Goal: Task Accomplishment & Management: Manage account settings

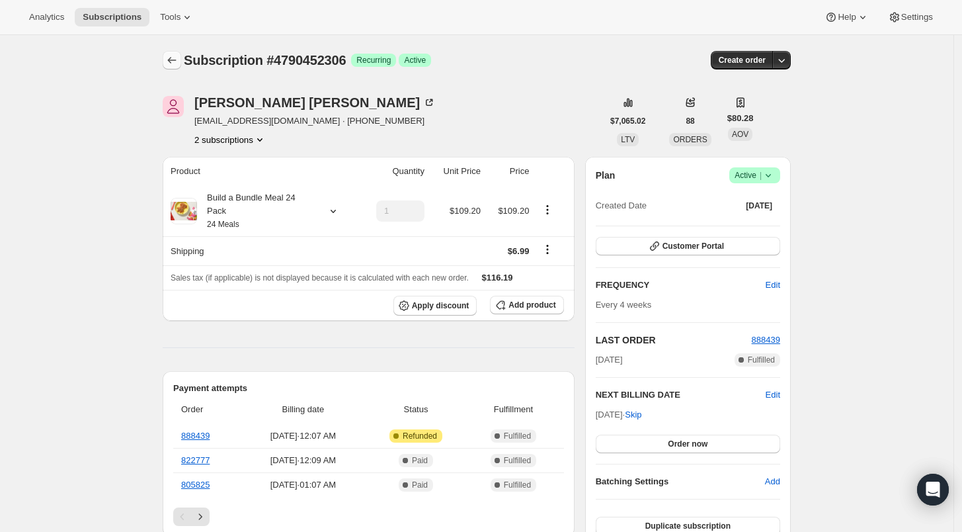
click at [177, 61] on icon "Subscriptions" at bounding box center [171, 60] width 13 height 13
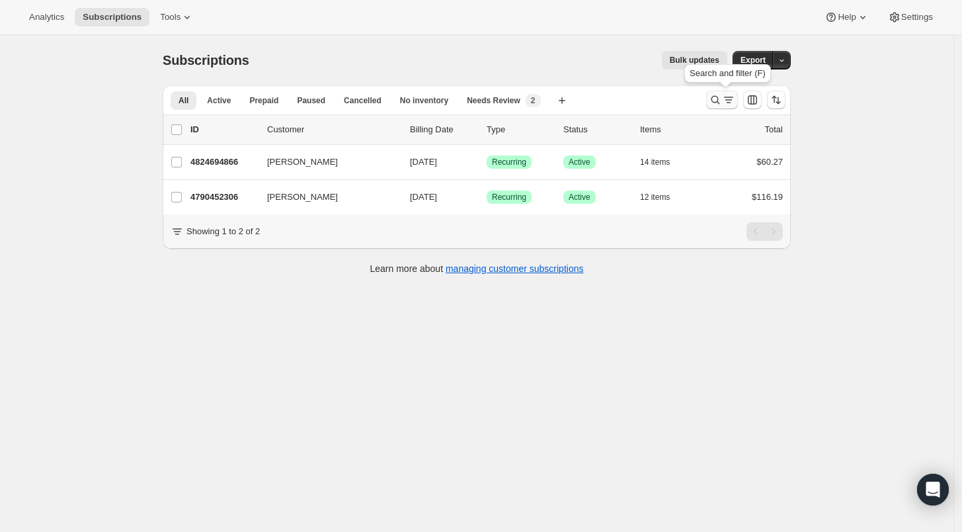
click at [714, 99] on icon "Search and filter results" at bounding box center [715, 99] width 13 height 13
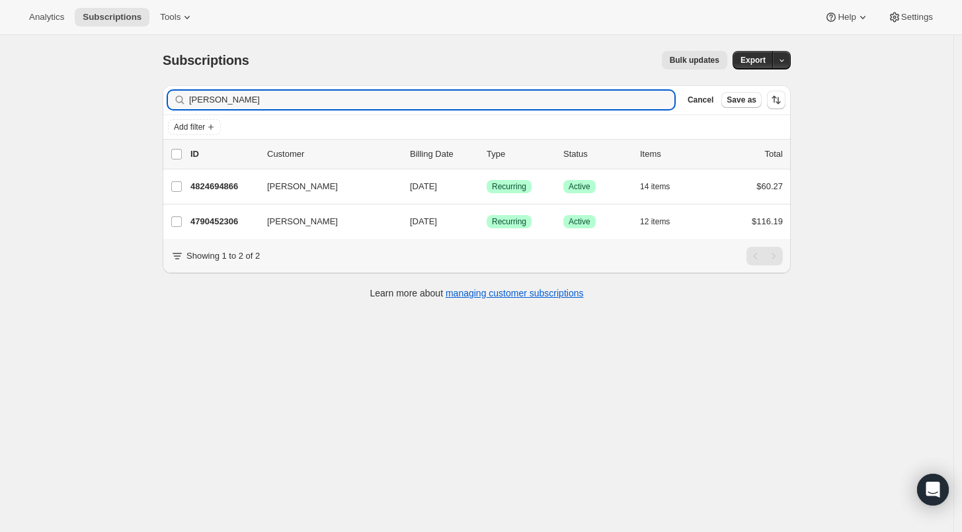
drag, startPoint x: 250, startPoint y: 102, endPoint x: 169, endPoint y: 100, distance: 81.4
click at [169, 100] on div "Filter subscribers [PERSON_NAME] Clear Cancel Save as" at bounding box center [477, 99] width 628 height 29
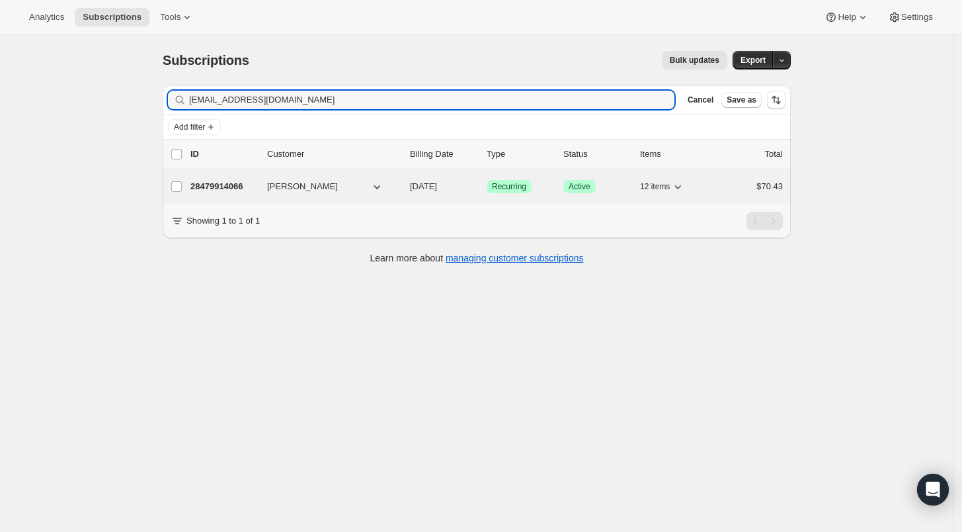
type input "[EMAIL_ADDRESS][DOMAIN_NAME]"
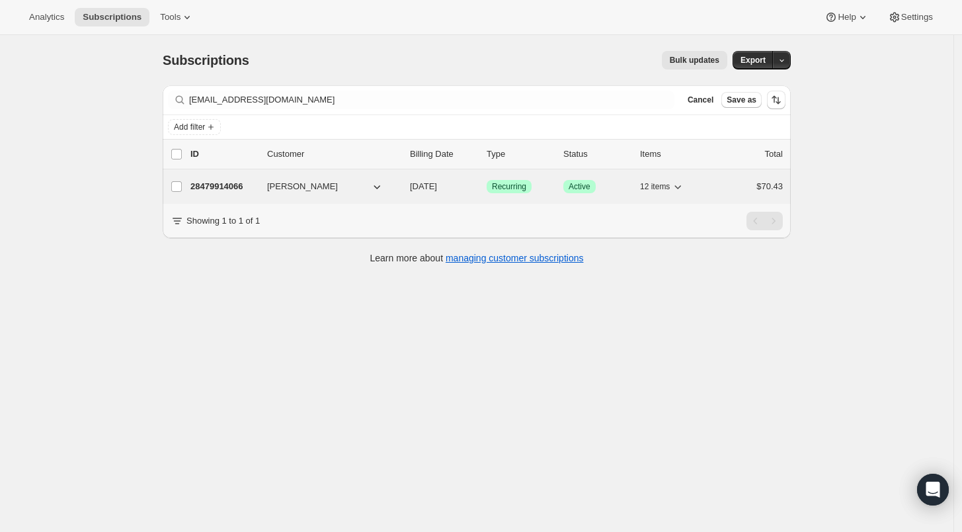
click at [203, 182] on p "28479914066" at bounding box center [223, 186] width 66 height 13
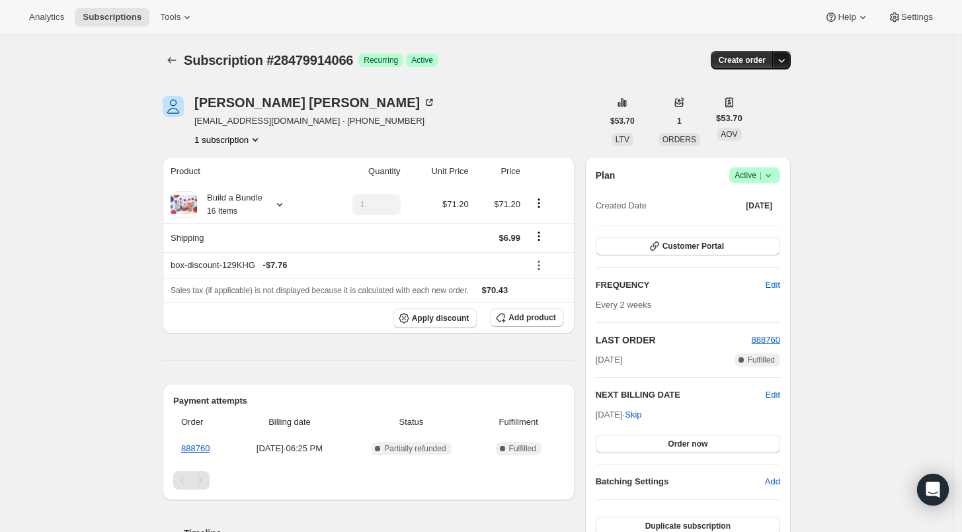
click at [783, 60] on icon "button" at bounding box center [781, 60] width 13 height 13
click at [775, 175] on icon at bounding box center [768, 175] width 13 height 13
click at [771, 221] on span "Cancel subscription" at bounding box center [759, 223] width 75 height 10
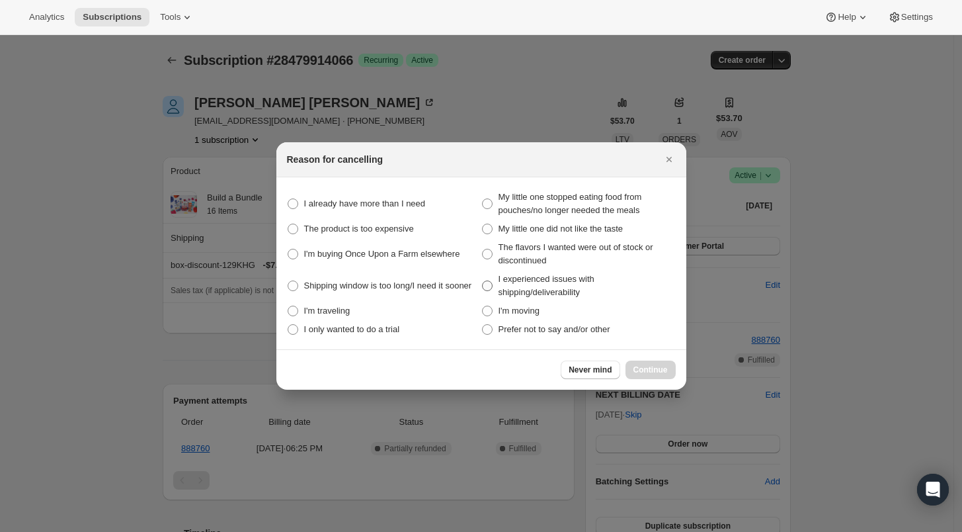
click at [487, 286] on span ":rpk:" at bounding box center [487, 285] width 11 height 11
click at [483, 281] on shipping\/deliverability "I experienced issues with shipping/deliverability" at bounding box center [482, 280] width 1 height 1
radio shipping\/deliverability "true"
click at [659, 374] on span "Continue" at bounding box center [650, 369] width 34 height 11
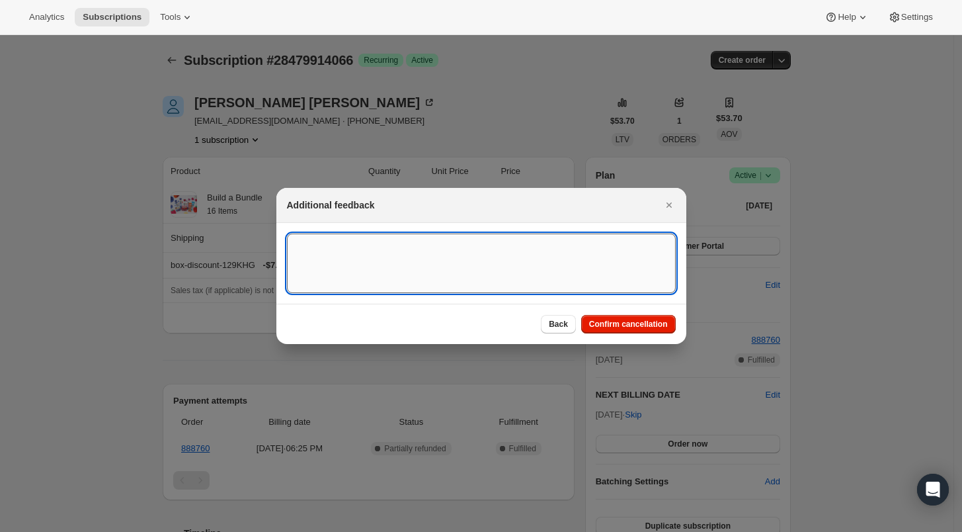
click at [307, 252] on textarea ":rpk:" at bounding box center [481, 263] width 389 height 60
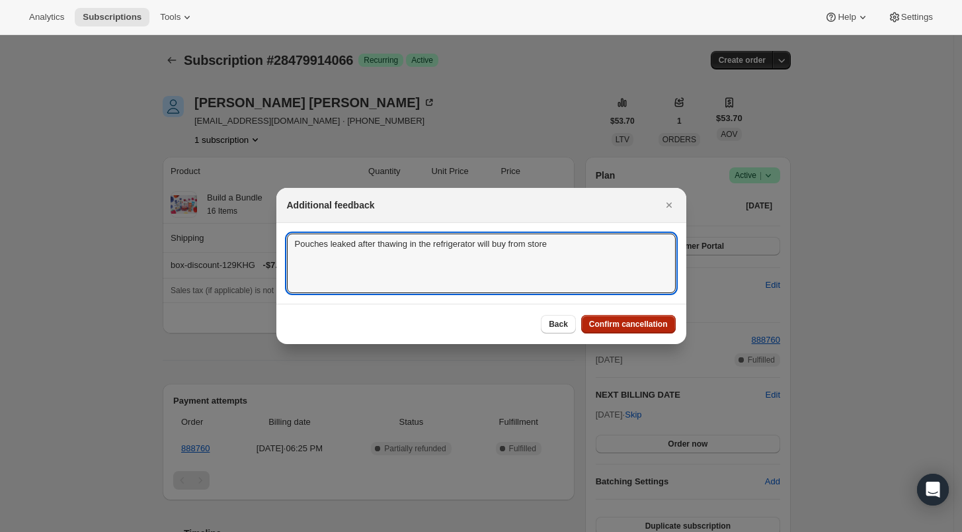
type textarea "Pouches leaked after thawing in the refrigerator will buy from store"
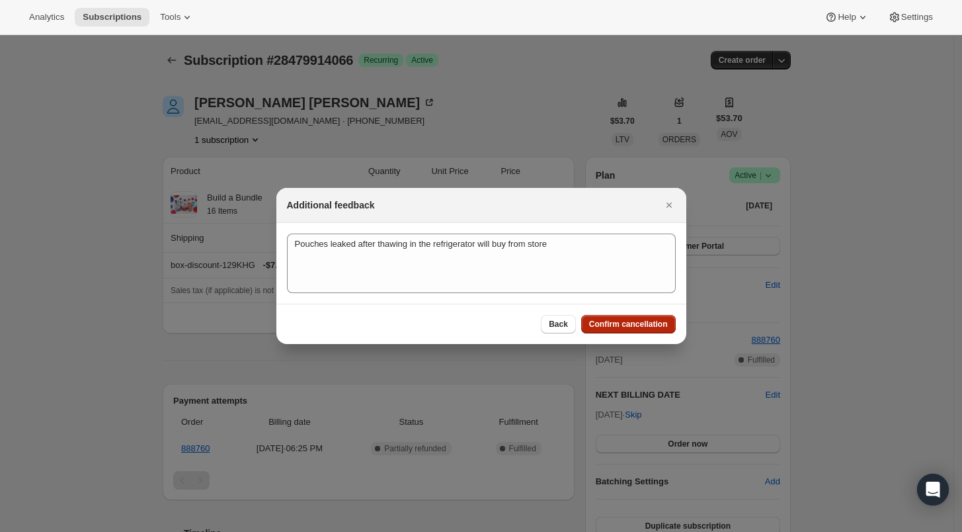
click at [622, 324] on span "Confirm cancellation" at bounding box center [628, 324] width 79 height 11
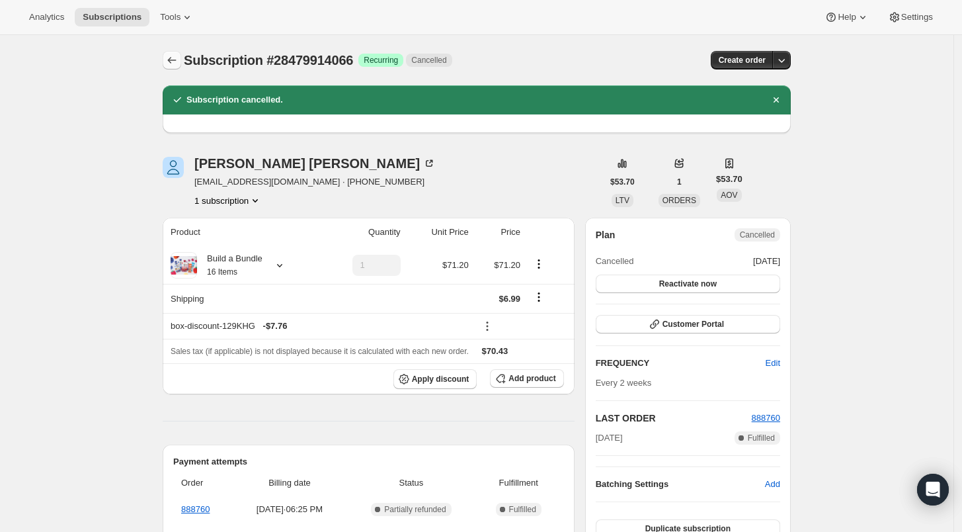
click at [174, 59] on icon "Subscriptions" at bounding box center [171, 60] width 13 height 13
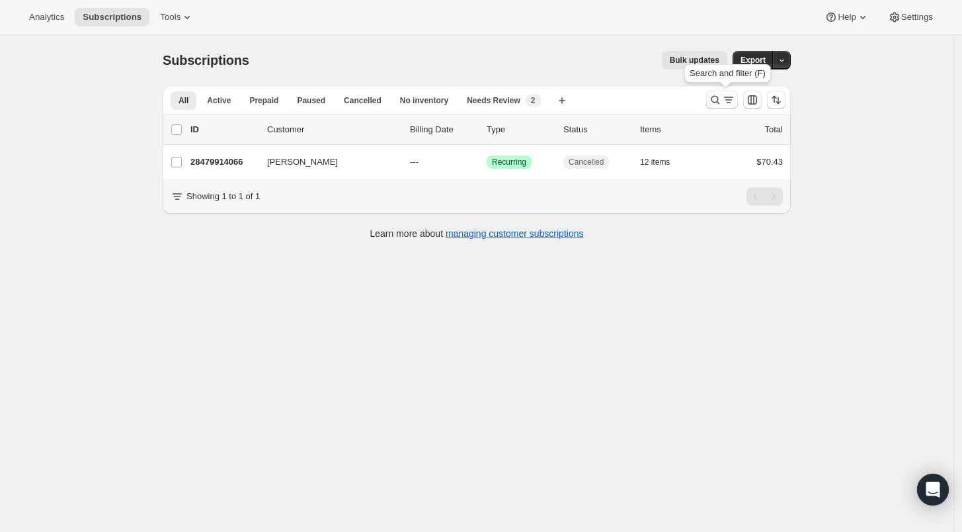
click at [720, 99] on icon "Search and filter results" at bounding box center [715, 99] width 13 height 13
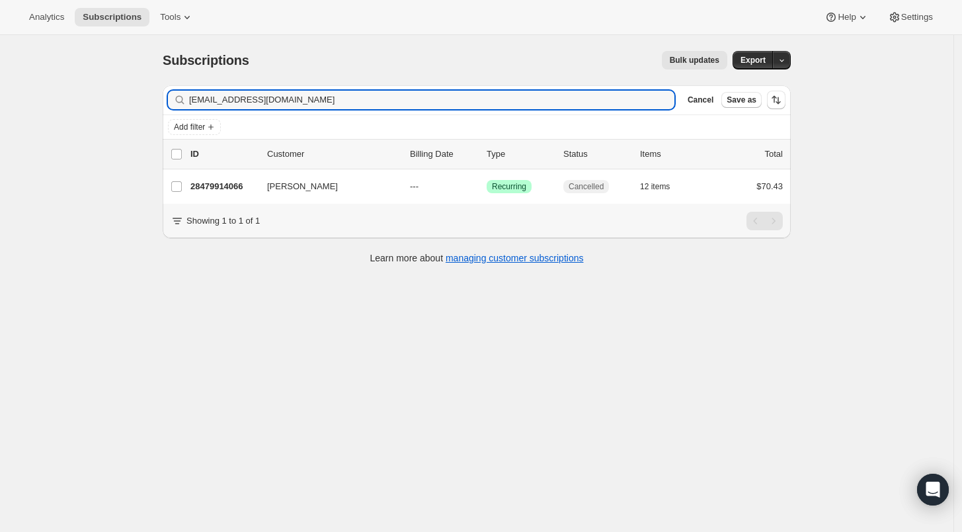
drag, startPoint x: 326, startPoint y: 100, endPoint x: 177, endPoint y: 100, distance: 148.8
click at [177, 100] on div "[EMAIL_ADDRESS][DOMAIN_NAME] Clear" at bounding box center [421, 100] width 507 height 19
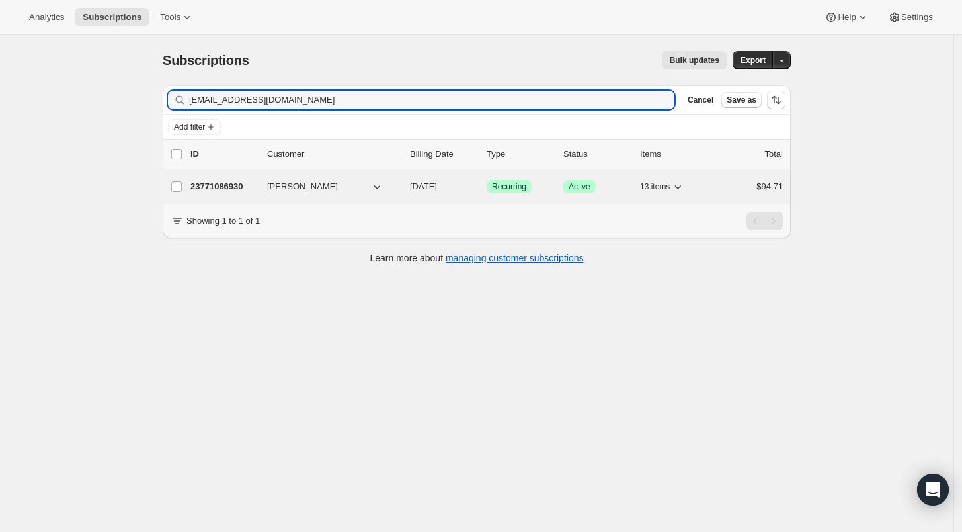
type input "[EMAIL_ADDRESS][DOMAIN_NAME]"
click at [218, 188] on p "23771086930" at bounding box center [223, 186] width 66 height 13
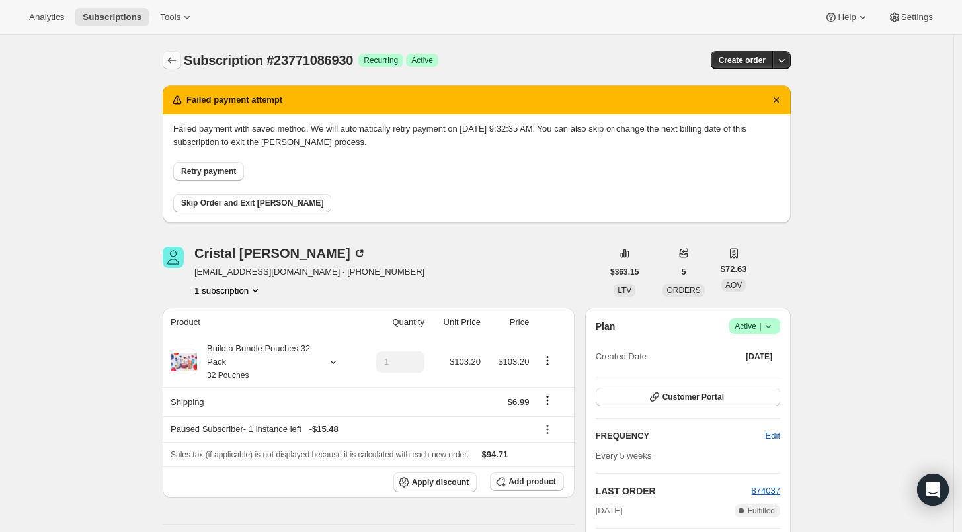
click at [175, 62] on icon "Subscriptions" at bounding box center [171, 60] width 13 height 13
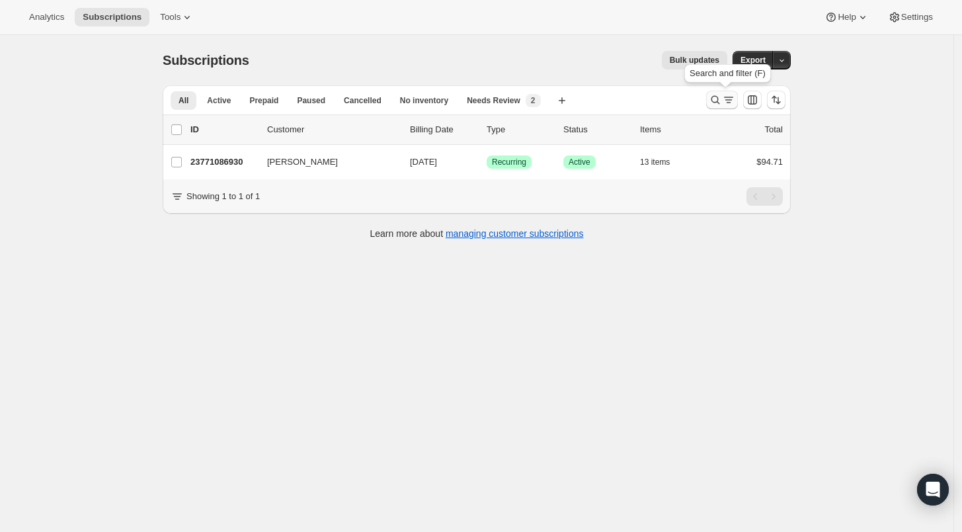
click at [719, 97] on icon "Search and filter results" at bounding box center [715, 99] width 13 height 13
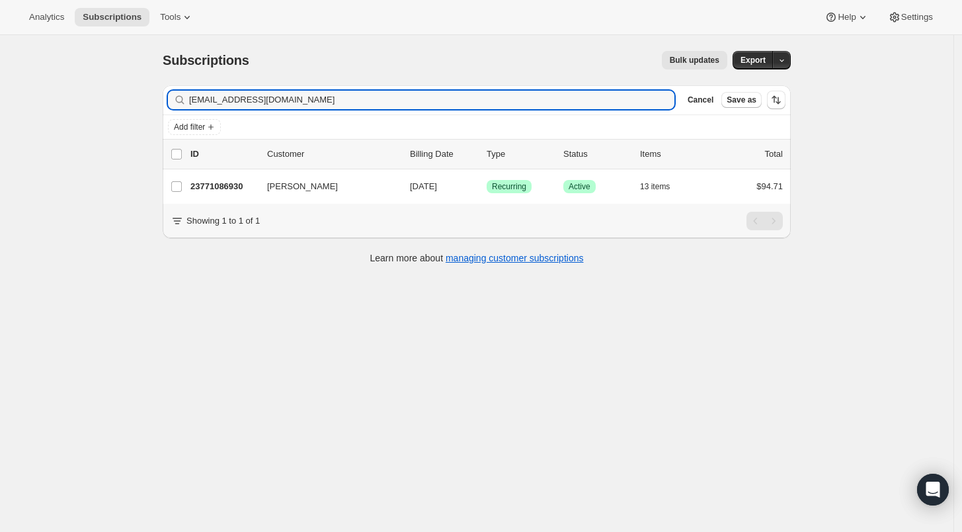
drag, startPoint x: 304, startPoint y: 99, endPoint x: 164, endPoint y: 103, distance: 140.3
click at [164, 103] on div "Filter subscribers [EMAIL_ADDRESS][DOMAIN_NAME] Clear Cancel Save as Add filter…" at bounding box center [471, 176] width 639 height 203
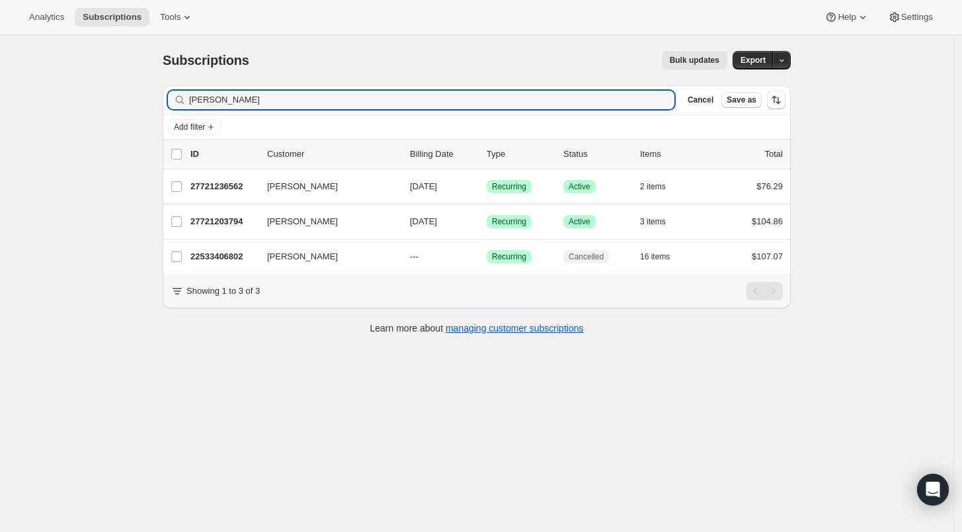
type input "[PERSON_NAME]"
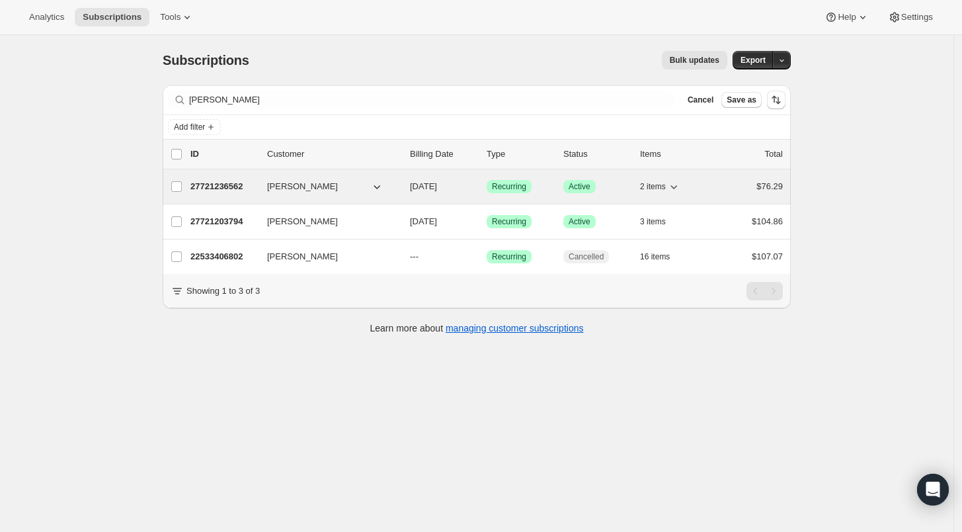
click at [217, 186] on p "27721236562" at bounding box center [223, 186] width 66 height 13
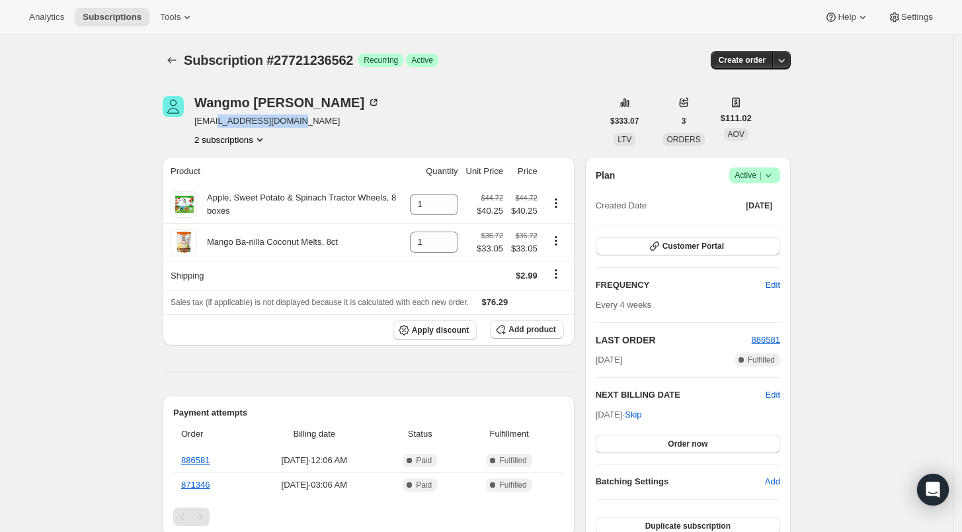
drag, startPoint x: 302, startPoint y: 122, endPoint x: 217, endPoint y: 122, distance: 84.6
click at [217, 122] on span "[EMAIL_ADDRESS][DOMAIN_NAME]" at bounding box center [287, 120] width 186 height 13
click at [344, 81] on div "Subscription #27721236562. This page is ready Subscription #27721236562 Success…" at bounding box center [477, 60] width 628 height 50
drag, startPoint x: 358, startPoint y: 62, endPoint x: 270, endPoint y: 60, distance: 88.0
click at [270, 60] on div "Subscription #27721236562 Success Recurring Success Active" at bounding box center [375, 60] width 383 height 19
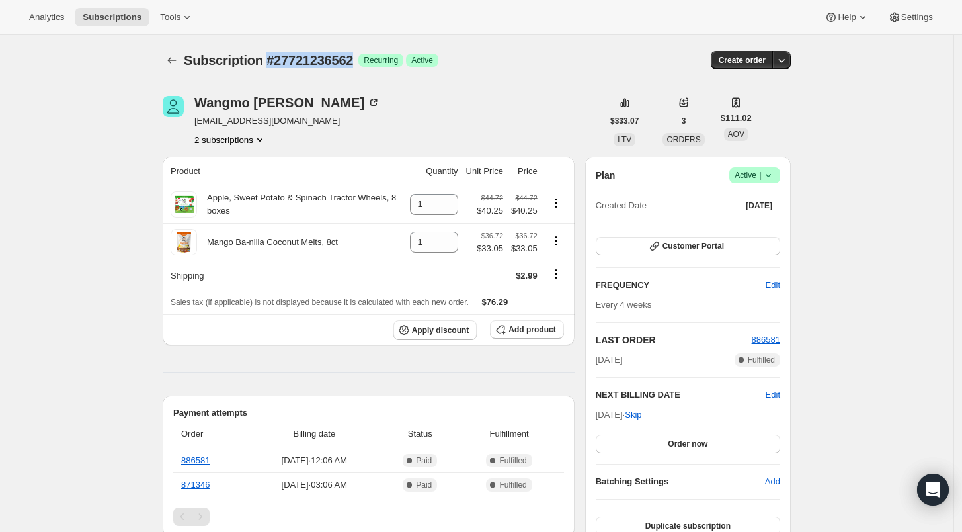
copy span "#27721236562"
drag, startPoint x: 305, startPoint y: 122, endPoint x: 198, endPoint y: 120, distance: 107.1
click at [198, 120] on span "[EMAIL_ADDRESS][DOMAIN_NAME]" at bounding box center [287, 120] width 186 height 13
copy span "[EMAIL_ADDRESS][DOMAIN_NAME]"
click at [243, 142] on button "2 subscriptions" at bounding box center [230, 139] width 72 height 13
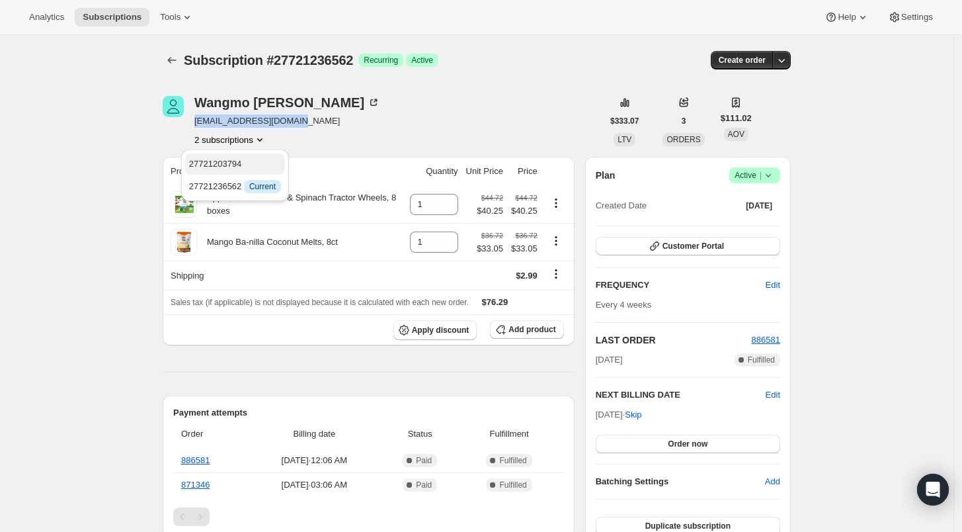
click at [244, 162] on span "27721203794" at bounding box center [235, 163] width 92 height 13
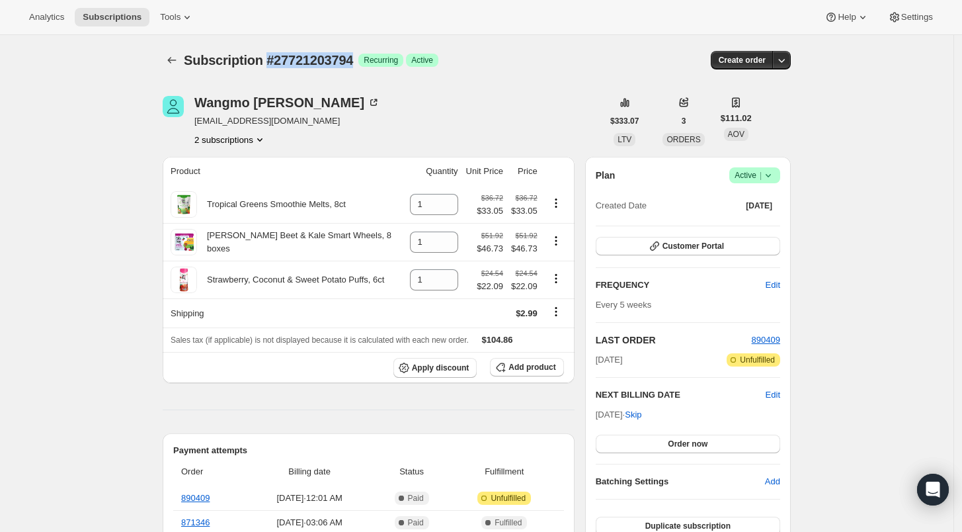
drag, startPoint x: 268, startPoint y: 60, endPoint x: 355, endPoint y: 61, distance: 87.3
click at [353, 61] on span "Subscription #27721203794" at bounding box center [268, 60] width 169 height 15
copy span "#27721203794"
click at [169, 56] on icon "Subscriptions" at bounding box center [171, 60] width 13 height 13
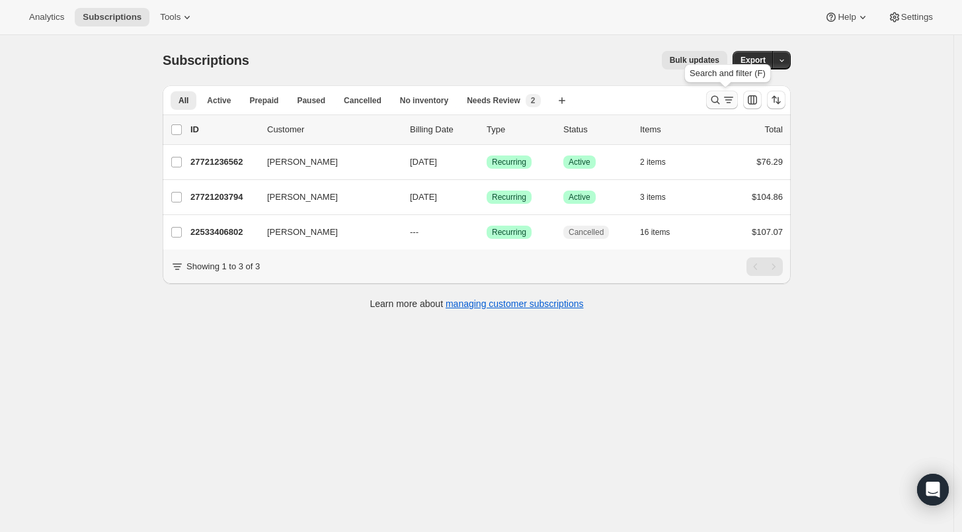
click at [719, 97] on icon "Search and filter results" at bounding box center [715, 99] width 13 height 13
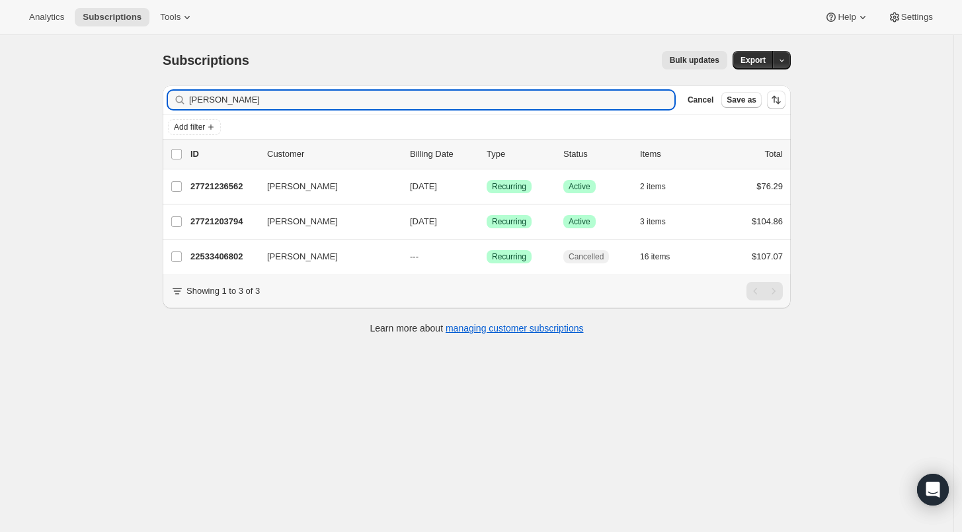
drag, startPoint x: 259, startPoint y: 99, endPoint x: 183, endPoint y: 99, distance: 76.7
click at [184, 99] on div "[PERSON_NAME]" at bounding box center [421, 100] width 507 height 19
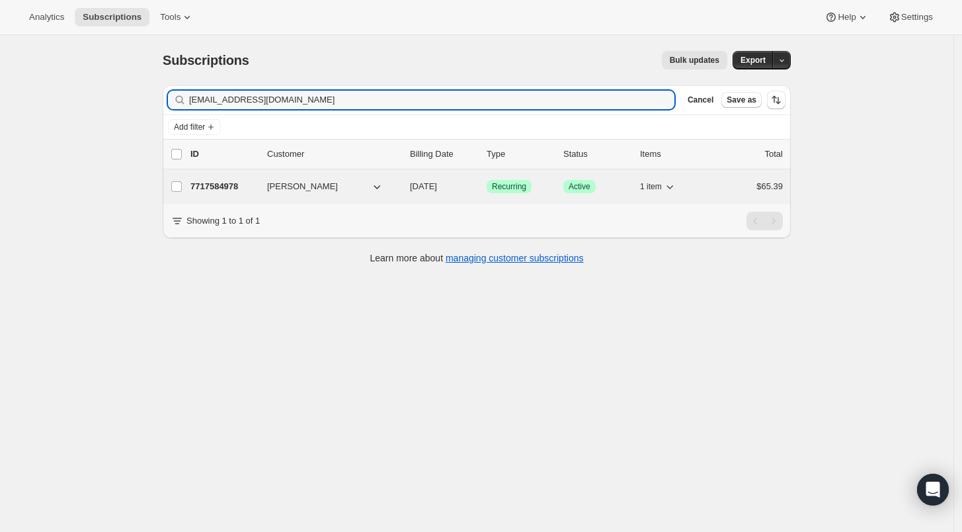
type input "[EMAIL_ADDRESS][DOMAIN_NAME]"
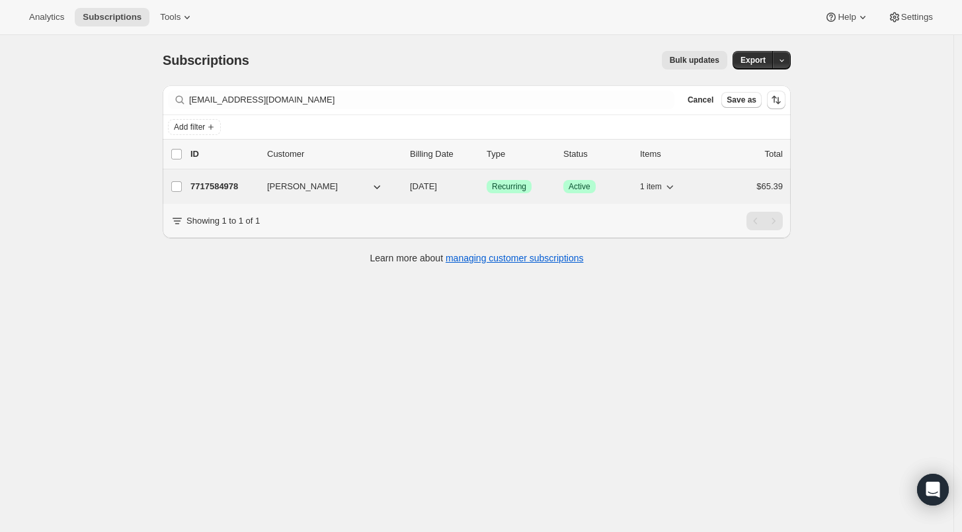
click at [223, 186] on p "7717584978" at bounding box center [223, 186] width 66 height 13
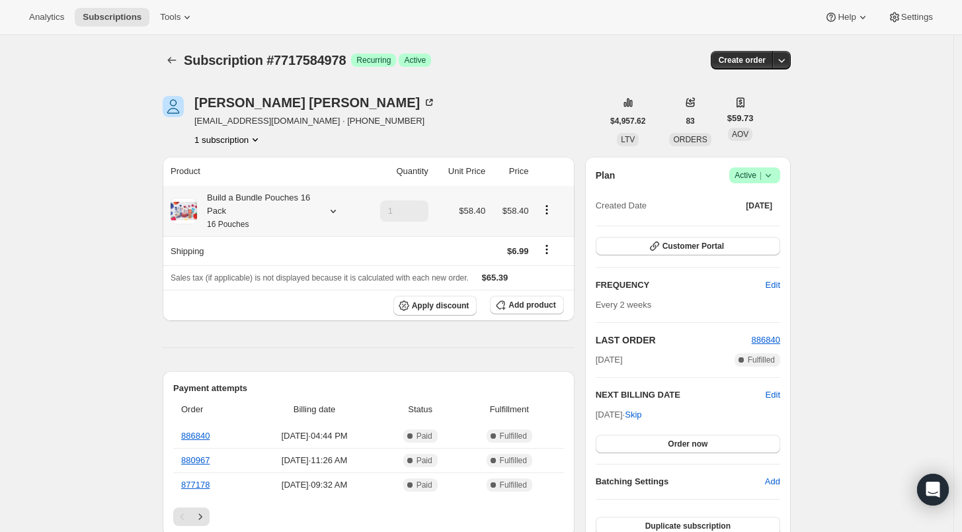
click at [335, 211] on icon at bounding box center [333, 210] width 13 height 13
click at [531, 306] on span "Add product" at bounding box center [531, 305] width 47 height 11
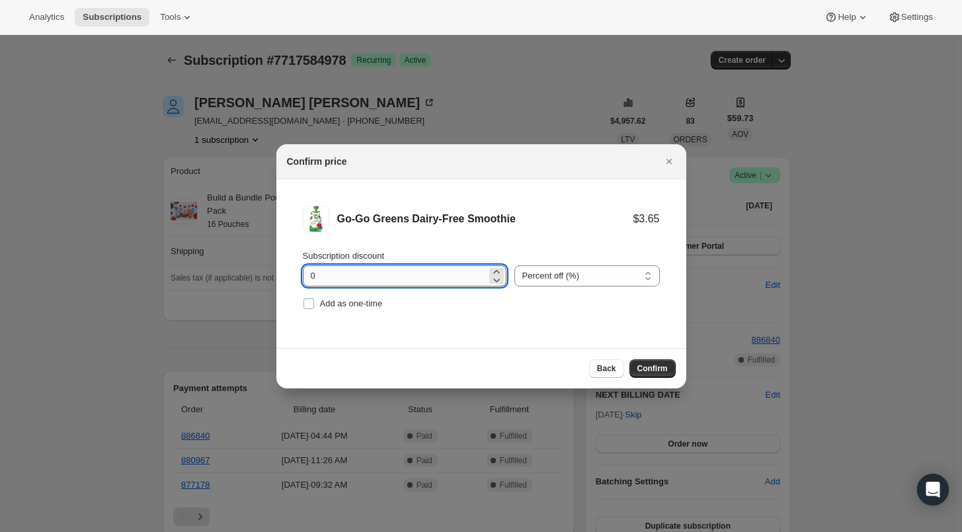
click at [309, 276] on input "0" at bounding box center [395, 275] width 184 height 21
type input "100"
click at [305, 302] on input "Add as one-time" at bounding box center [309, 303] width 11 height 11
checkbox input "true"
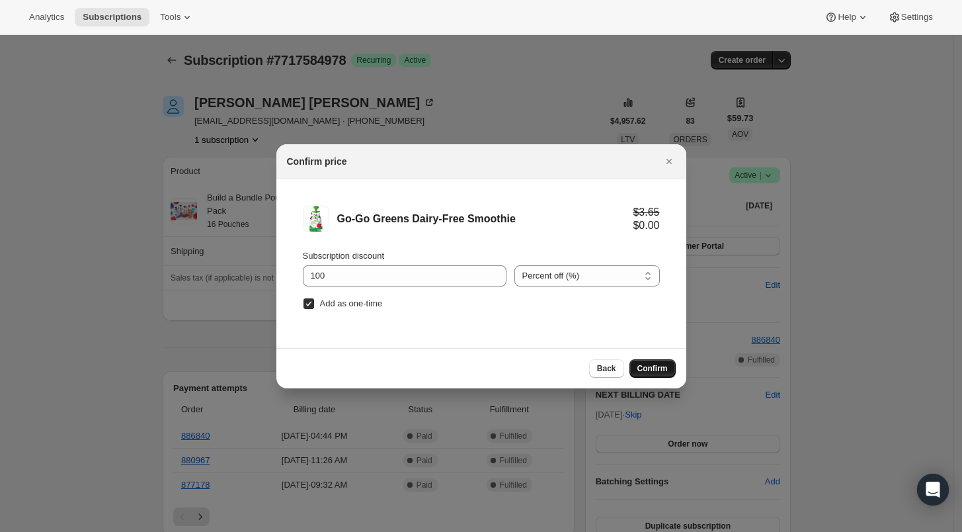
click at [659, 370] on span "Confirm" at bounding box center [652, 368] width 30 height 11
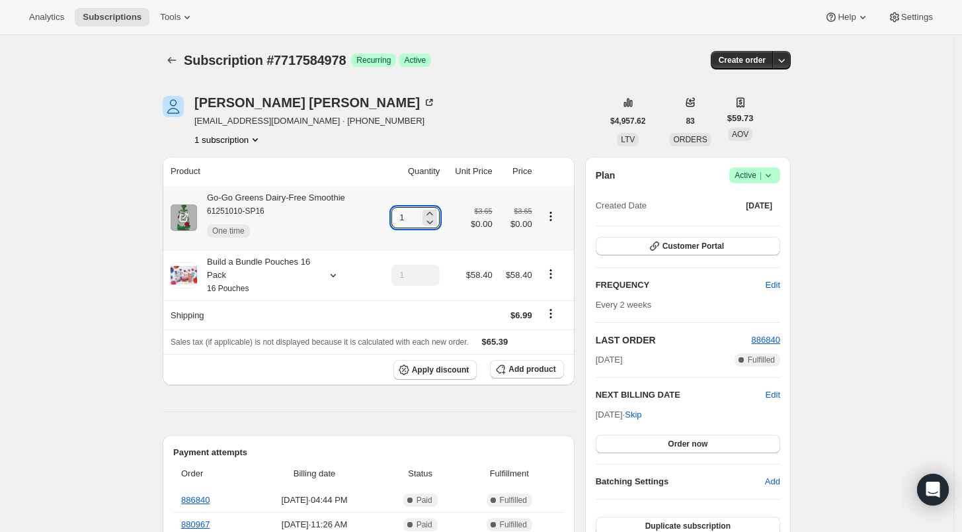
drag, startPoint x: 410, startPoint y: 221, endPoint x: 392, endPoint y: 218, distance: 18.0
click at [392, 218] on td "1" at bounding box center [411, 217] width 65 height 63
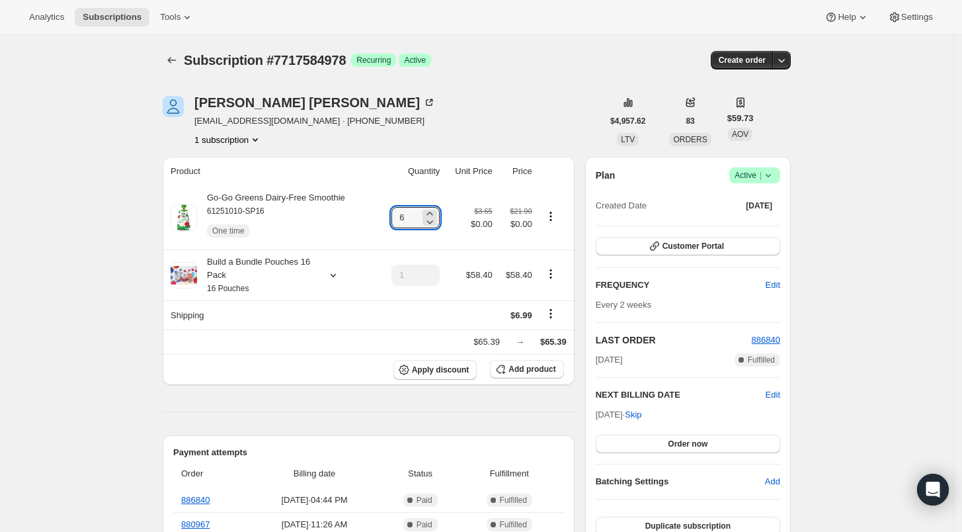
type input "6"
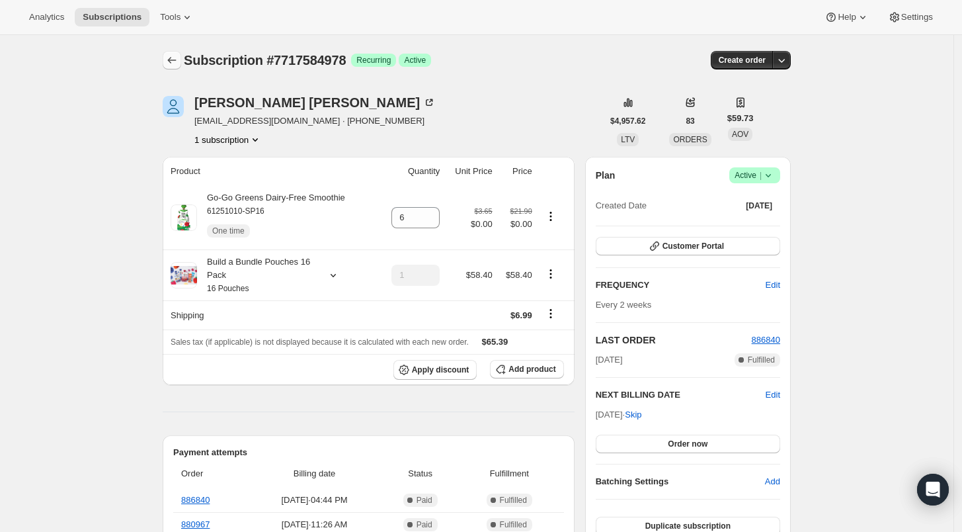
click at [173, 58] on icon "Subscriptions" at bounding box center [171, 60] width 13 height 13
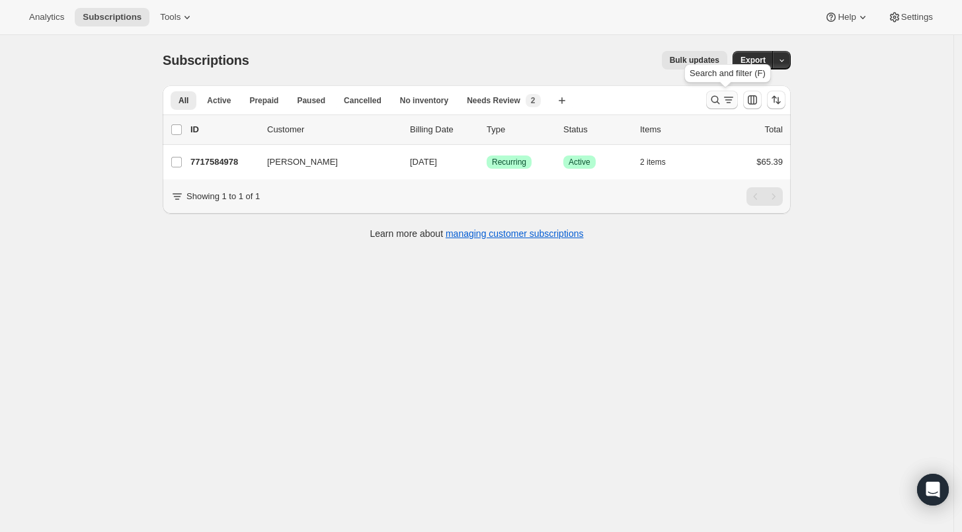
click at [715, 102] on icon "Search and filter results" at bounding box center [715, 99] width 13 height 13
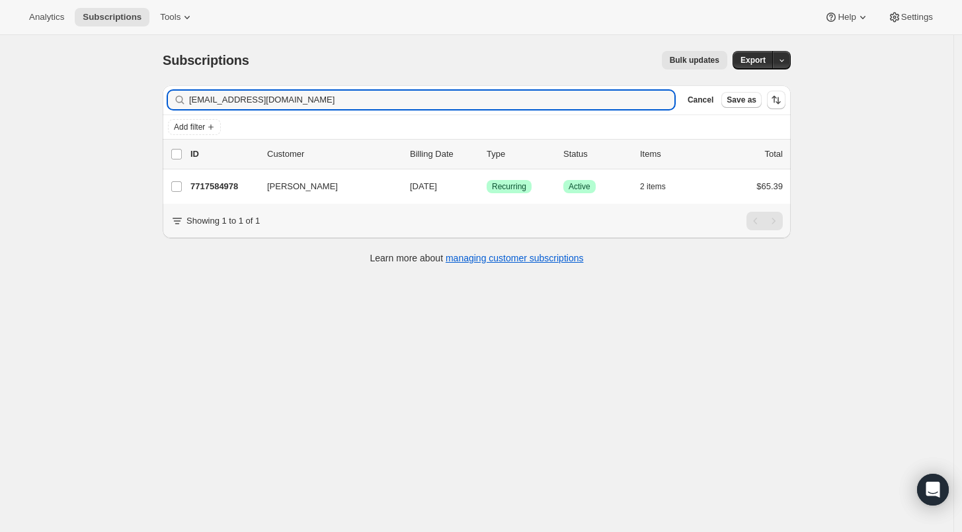
drag, startPoint x: 278, startPoint y: 102, endPoint x: 140, endPoint y: 97, distance: 138.3
click at [140, 97] on div "Subscriptions. This page is ready Subscriptions Bulk updates More actions Bulk …" at bounding box center [477, 301] width 954 height 532
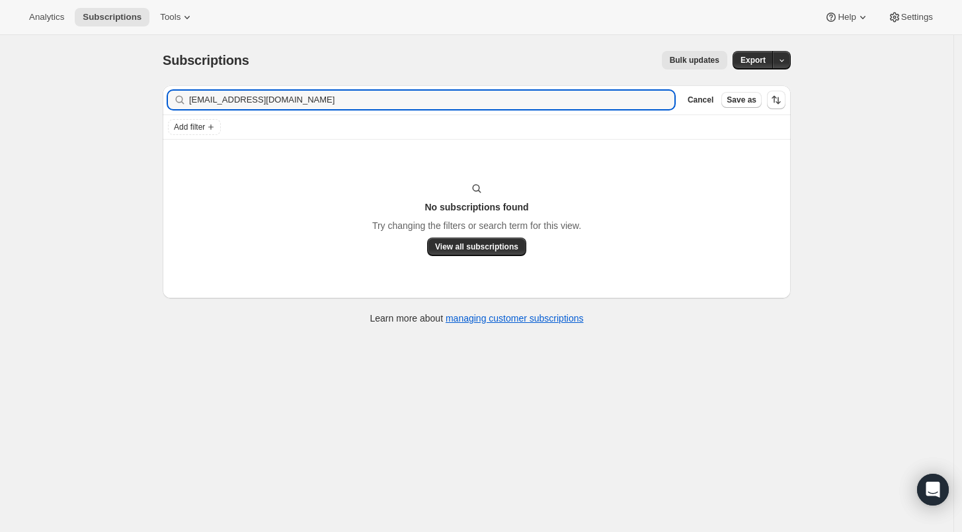
type input "[EMAIL_ADDRESS][DOMAIN_NAME]"
